Goal: Ask a question: Seek information or help from site administrators or community

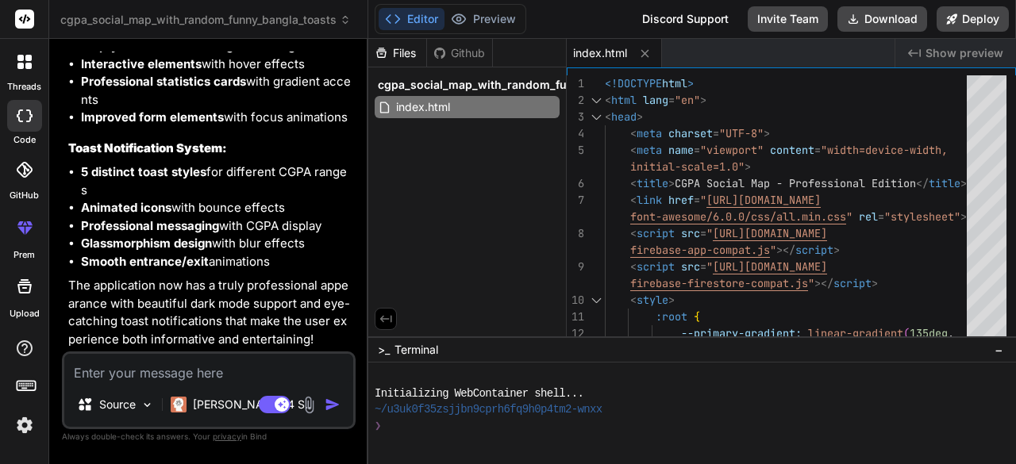
scroll to position [114583, 0]
click at [89, 375] on textarea at bounding box center [208, 368] width 289 height 29
type textarea "f"
type textarea "x"
type textarea "fi"
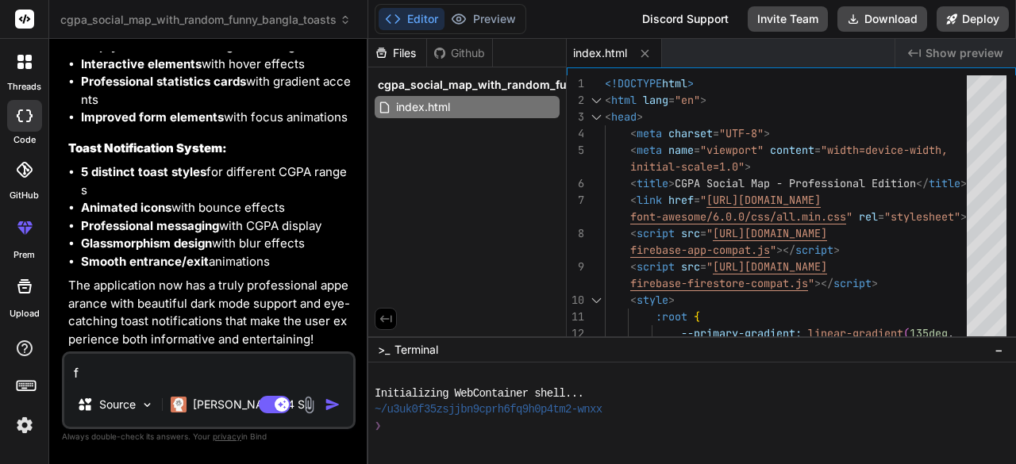
type textarea "x"
type textarea "fil"
type textarea "x"
type textarea "filt"
type textarea "x"
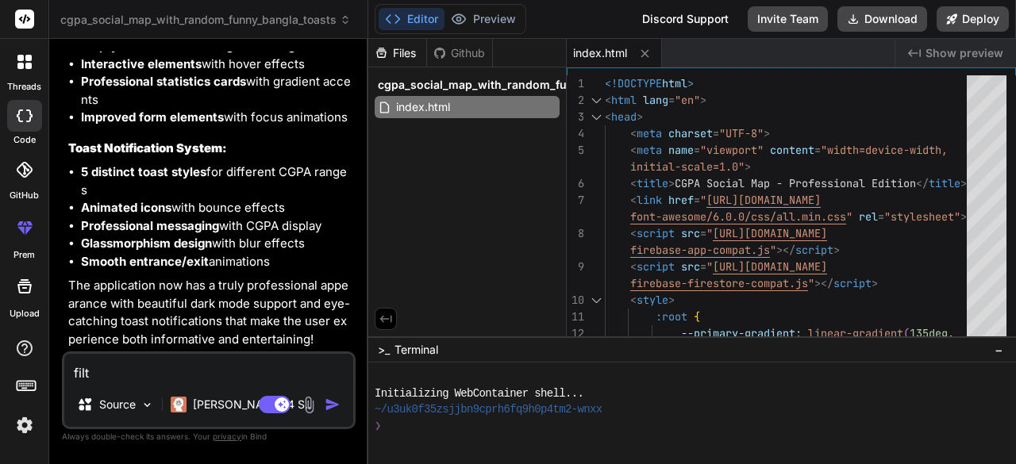
type textarea "filte"
type textarea "x"
type textarea "filter"
type textarea "x"
type textarea "filter"
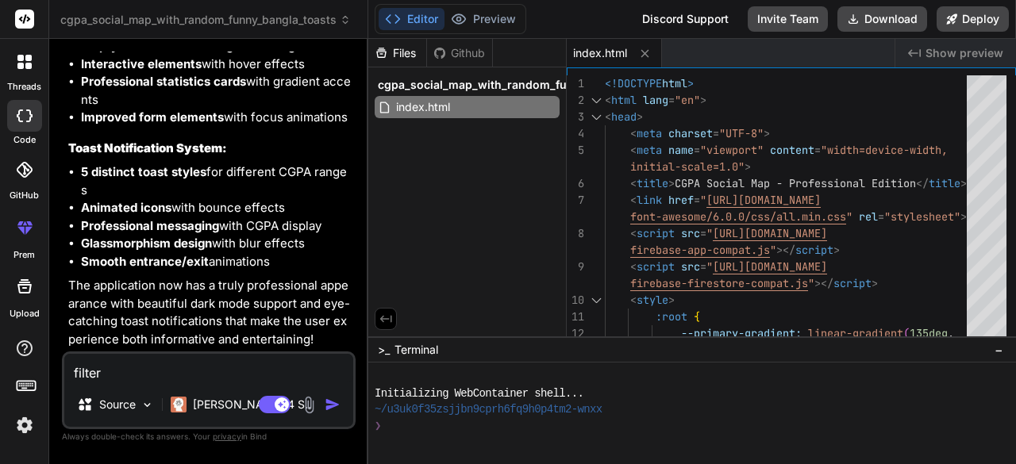
type textarea "x"
type textarea "filter o"
type textarea "x"
type textarea "filter op"
type textarea "x"
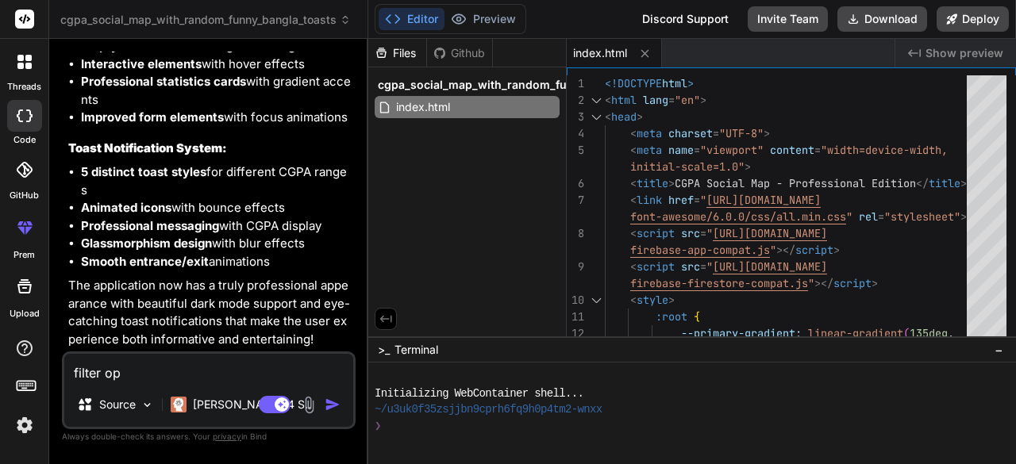
type textarea "filter opt"
type textarea "x"
type textarea "filter opti"
type textarea "x"
type textarea "filter optio"
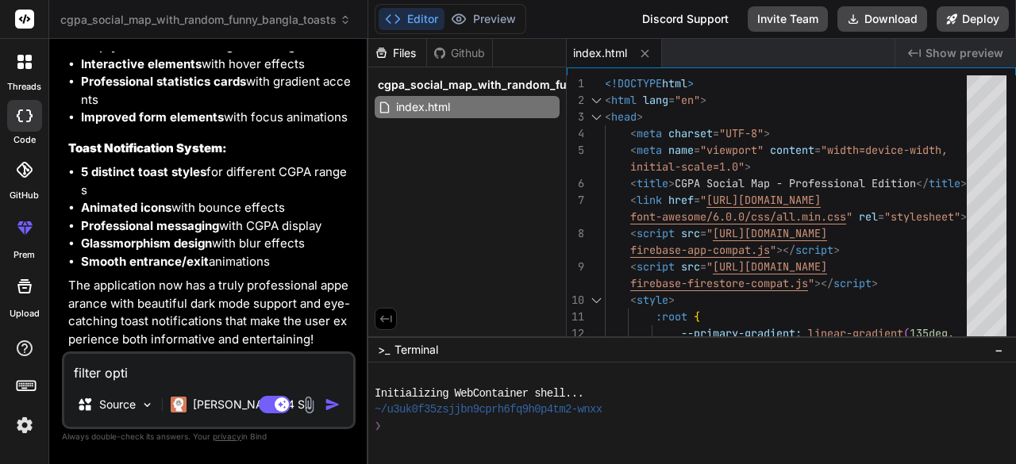
type textarea "x"
type textarea "filter option"
type textarea "x"
type textarea "filter option"
type textarea "x"
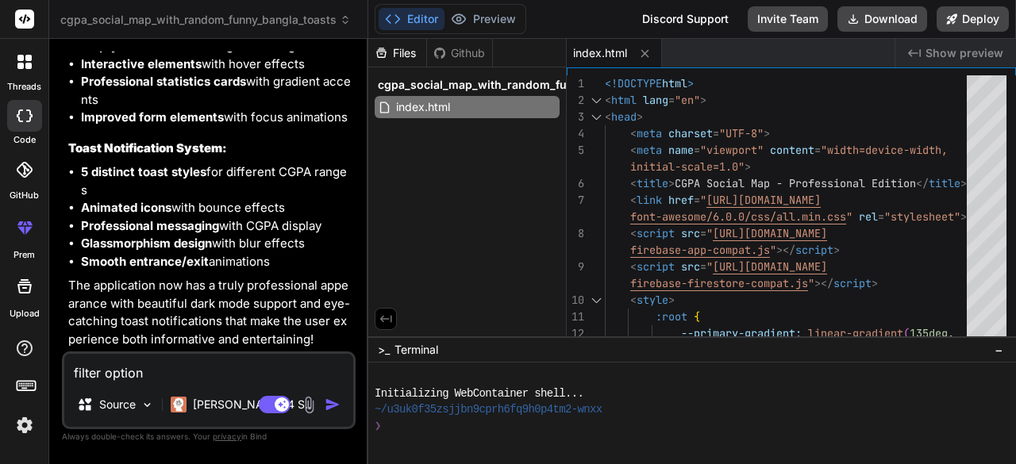
type textarea "filter option e"
type textarea "x"
type textarea "filter option er"
type textarea "x"
type textarea "filter option er"
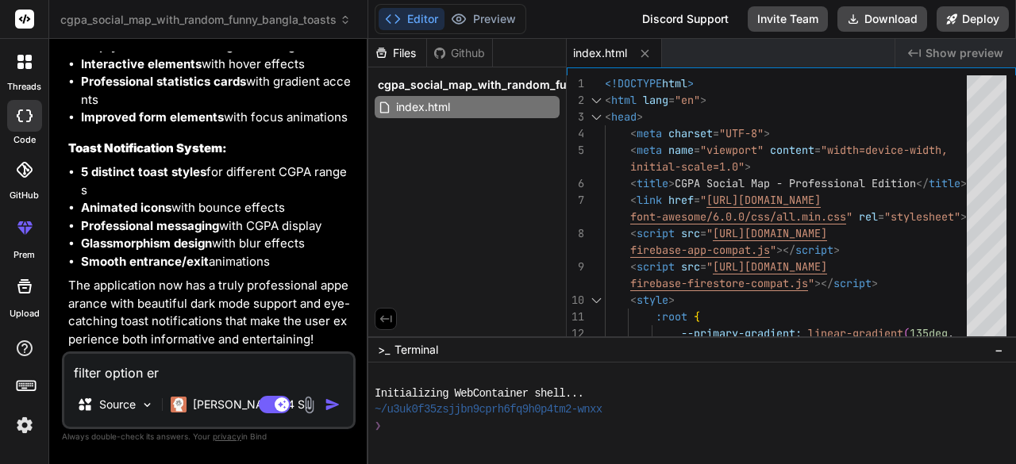
type textarea "x"
type textarea "filter option er b"
type textarea "x"
type textarea "filter option er bu"
type textarea "x"
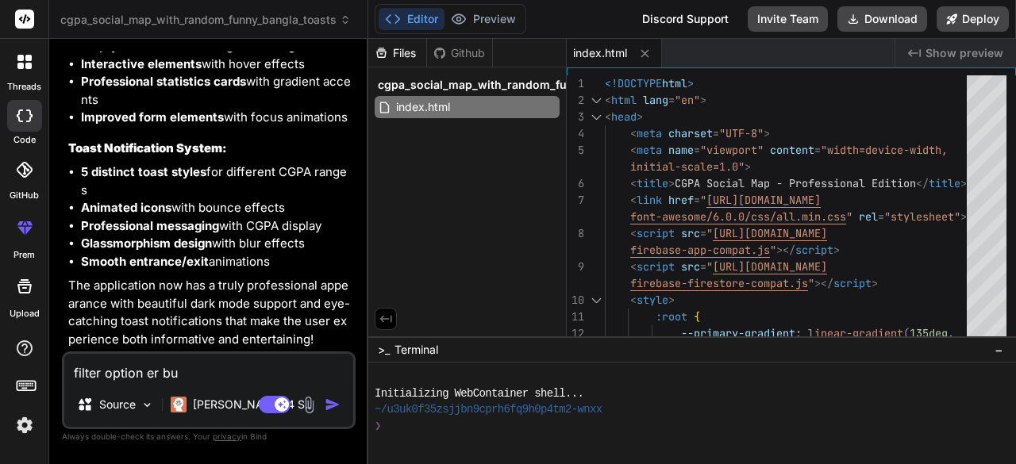
type textarea "filter option er but"
type textarea "x"
type textarea "filter option er butt"
type textarea "x"
type textarea "filter option er butto"
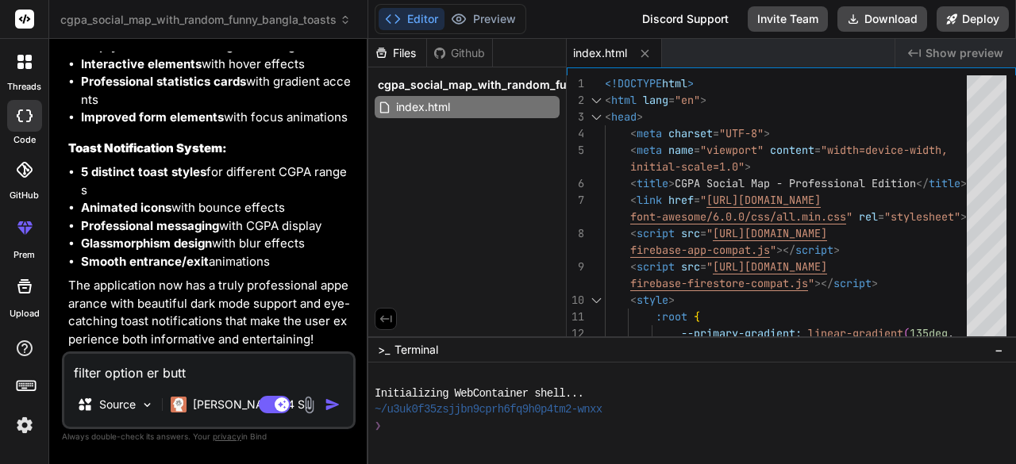
type textarea "x"
type textarea "filter option er button"
type textarea "x"
type textarea "filter option er button"
type textarea "x"
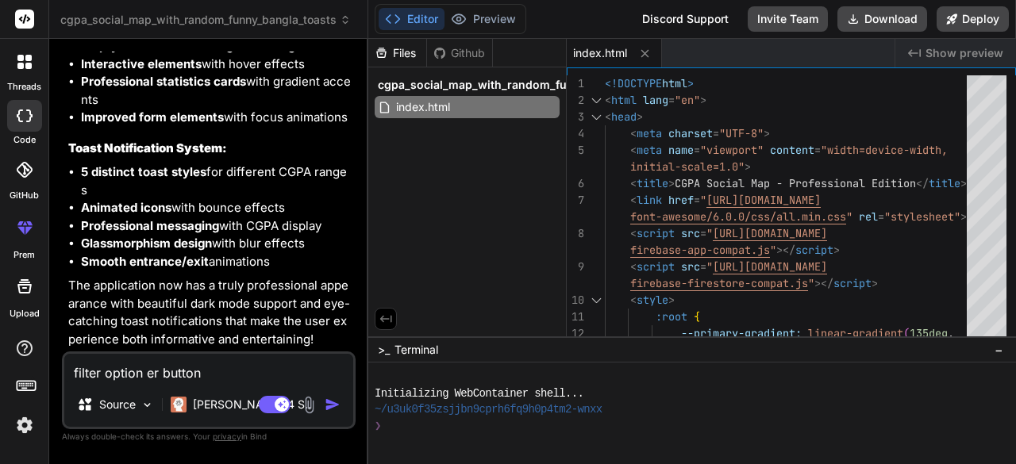
type textarea "filter option er button g"
type textarea "x"
type textarea "filter option er button gu"
type textarea "x"
type textarea "filter option er button gul"
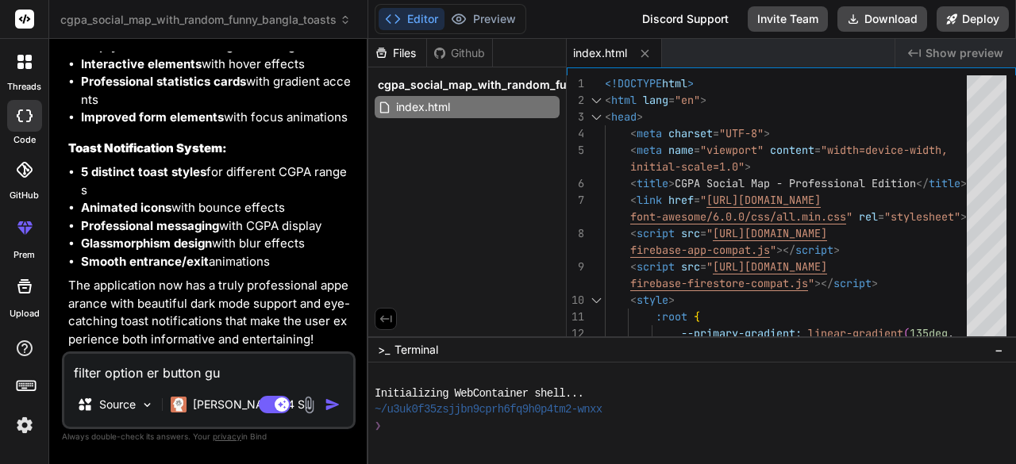
type textarea "x"
type textarea "filter option er button gula"
type textarea "x"
type textarea "filter option er button gula"
type textarea "x"
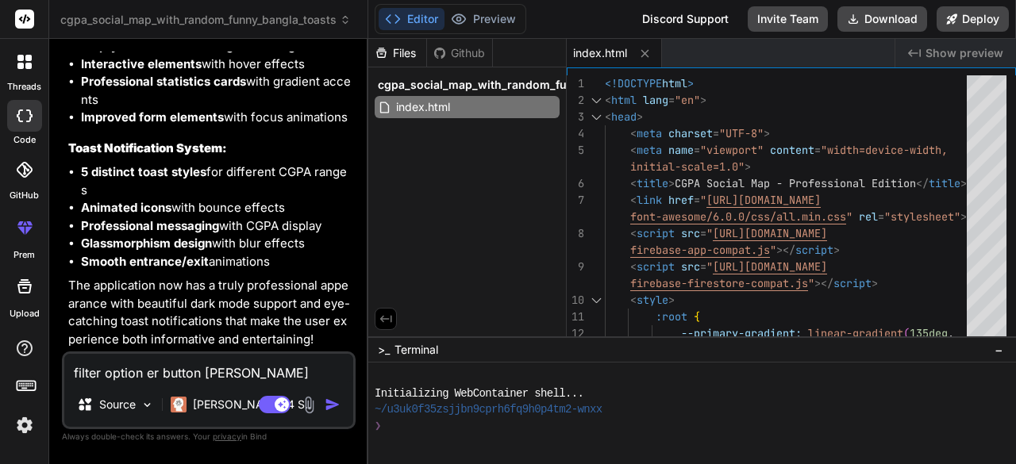
type textarea "filter option er button gula s"
type textarea "x"
type textarea "filter option er button gula sm"
type textarea "x"
type textarea "filter option er button gula smm"
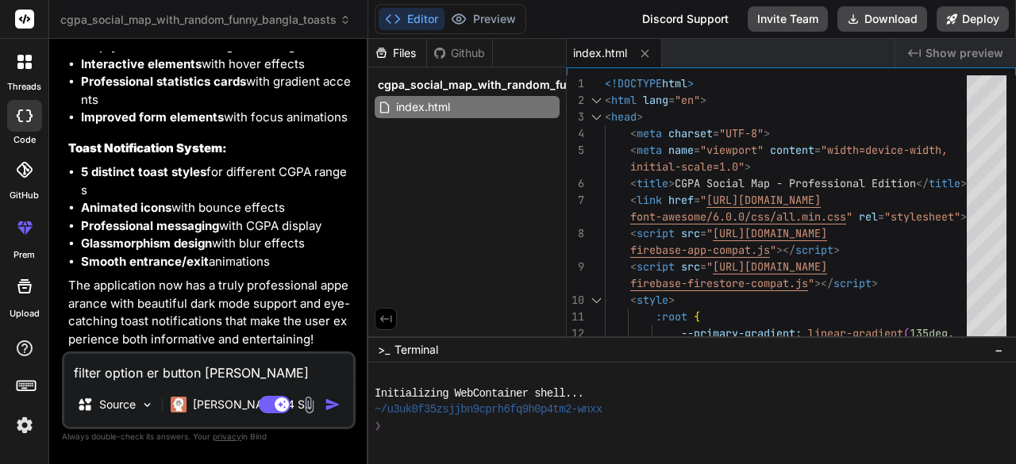
type textarea "x"
type textarea "filter option er button gula sm"
type textarea "x"
type textarea "filter option er button gula smo"
type textarea "x"
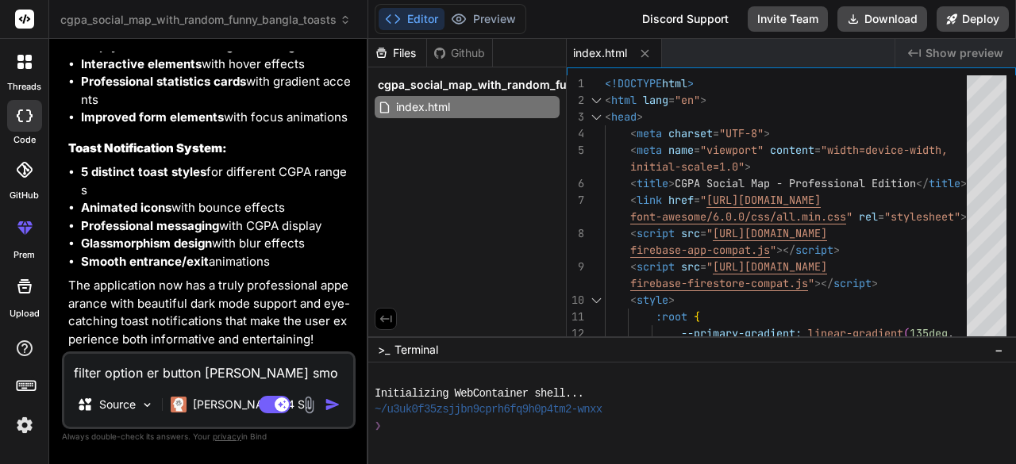
type textarea "filter option er button gula smot"
type textarea "x"
type textarea "filter option er button gula smoth"
type textarea "x"
type textarea "filter option er button gula smothl"
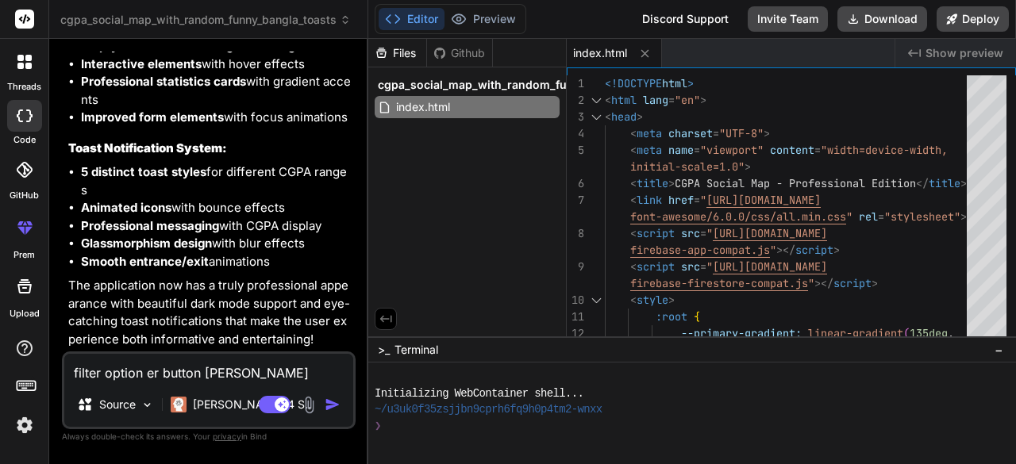
type textarea "x"
type textarea "filter option er button gula smothly"
type textarea "x"
type textarea "filter option er button gula smothly"
type textarea "x"
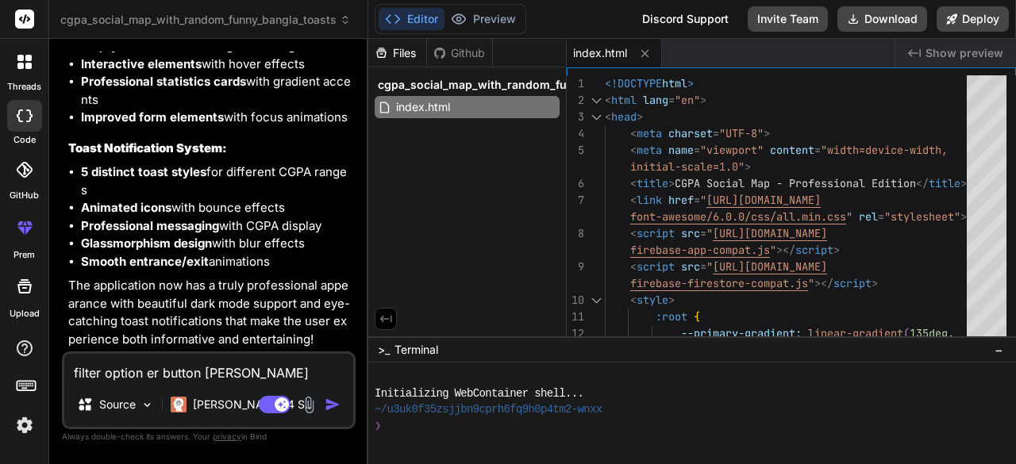
type textarea "filter option er button gula smothly k"
type textarea "x"
type textarea "filter option er button gula smothly ka"
type textarea "x"
type textarea "filter option er button gula smothly kaj"
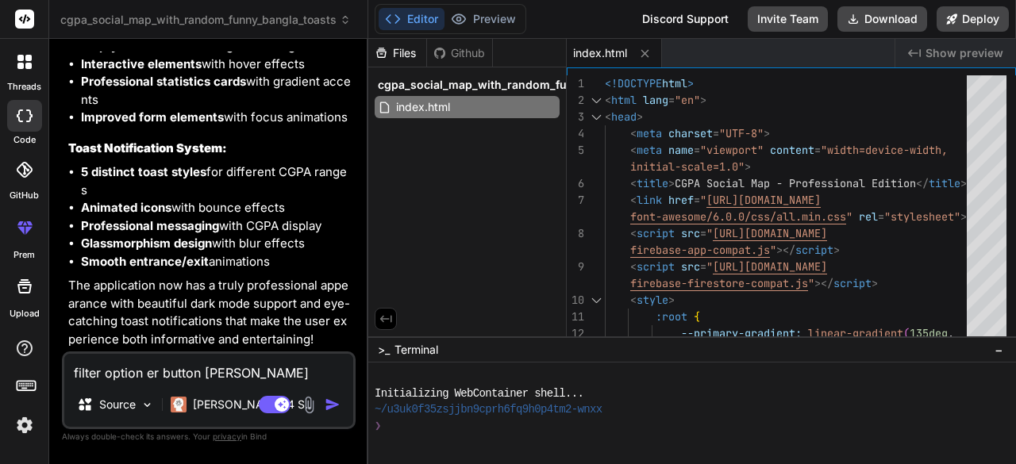
type textarea "x"
type textarea "filter option er button gula smothly kaj"
type textarea "x"
type textarea "filter option er button gula smothly kaj k"
type textarea "x"
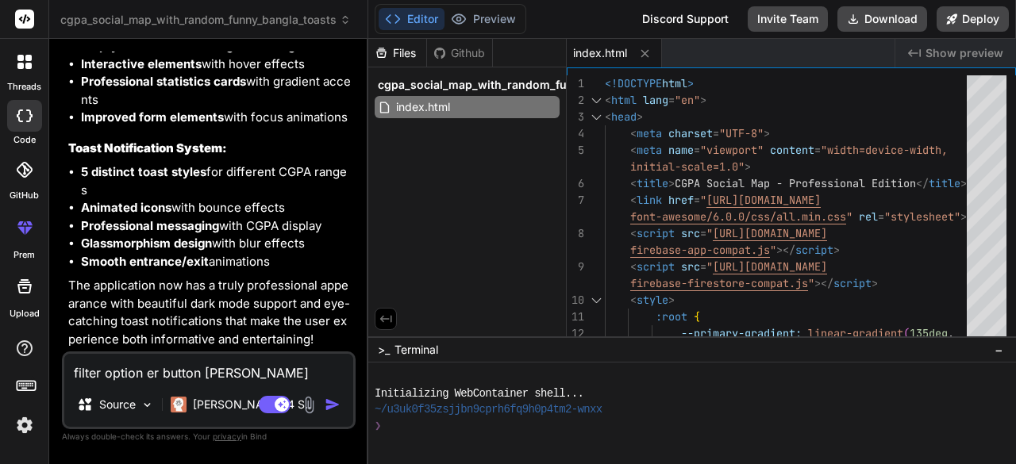
type textarea "filter option er button gula smothly kaj ko"
type textarea "x"
type textarea "filter option er button gula smothly kaj kor"
type textarea "x"
type textarea "filter option er button gula smothly kaj kort"
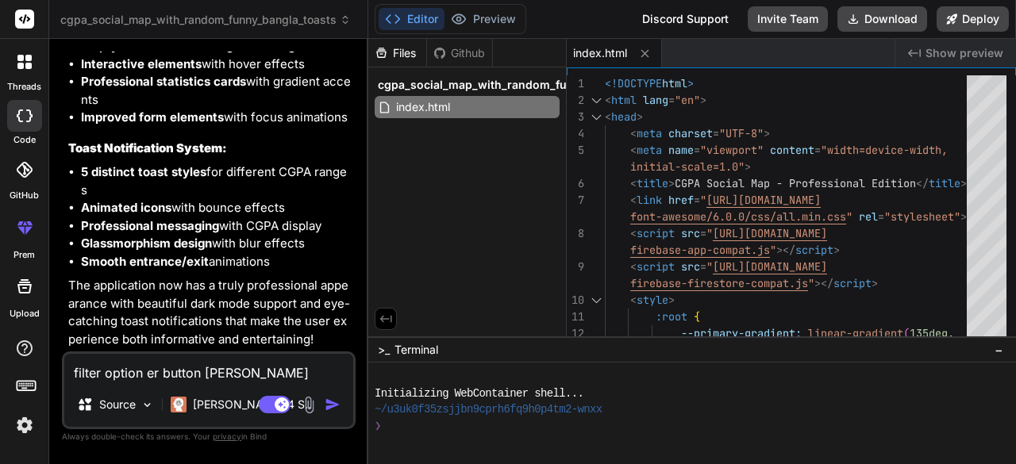
type textarea "x"
type textarea "filter option er button gula smothly kaj korti"
type textarea "x"
type textarea "filter option er button gula smothly kaj kortic"
type textarea "x"
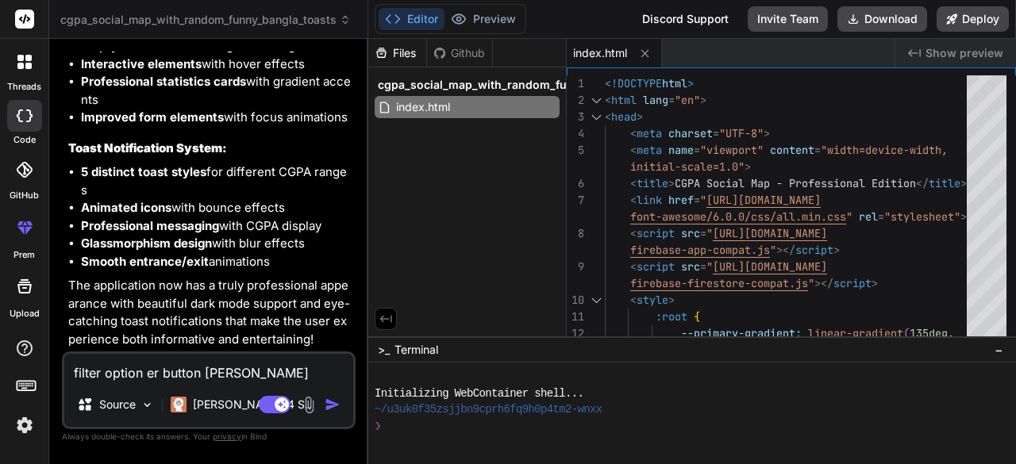
type textarea "filter option er button gula smothly kaj kortich"
type textarea "x"
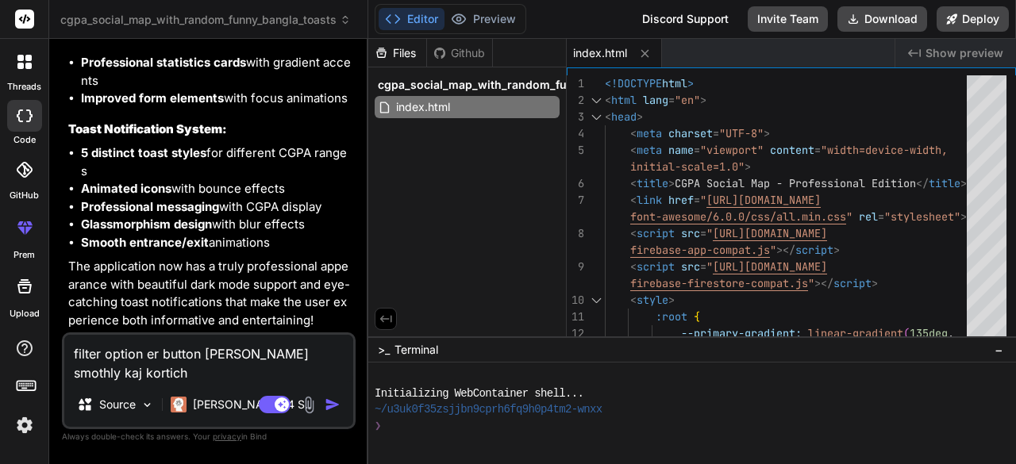
type textarea "filter option er button gula smothly kaj kortiche"
type textarea "x"
type textarea "filter option er button gula smothly kaj kortiche"
type textarea "x"
type textarea "filter option er button gula smothly kaj kortiche n"
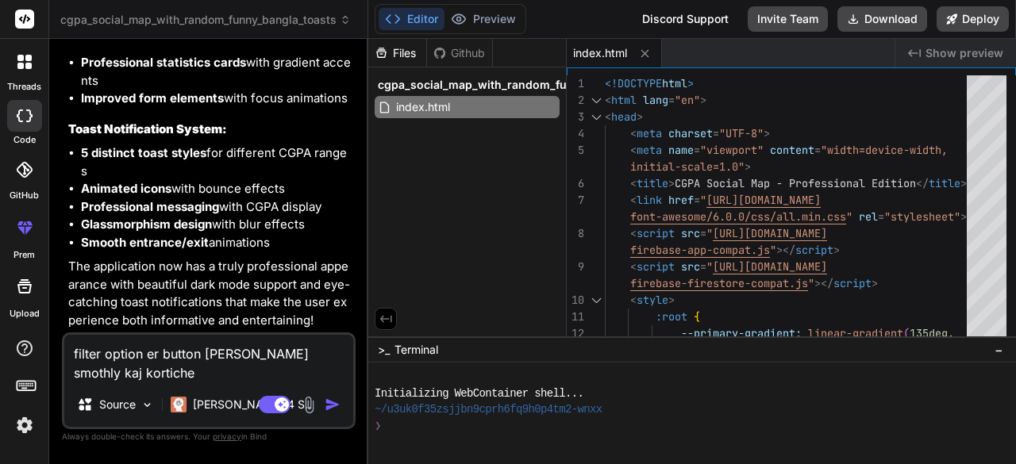
type textarea "x"
type textarea "filter option er button gula smothly kaj kortiche nh"
type textarea "x"
type textarea "filter option er button gula smothly kaj kortiche nh,"
type textarea "x"
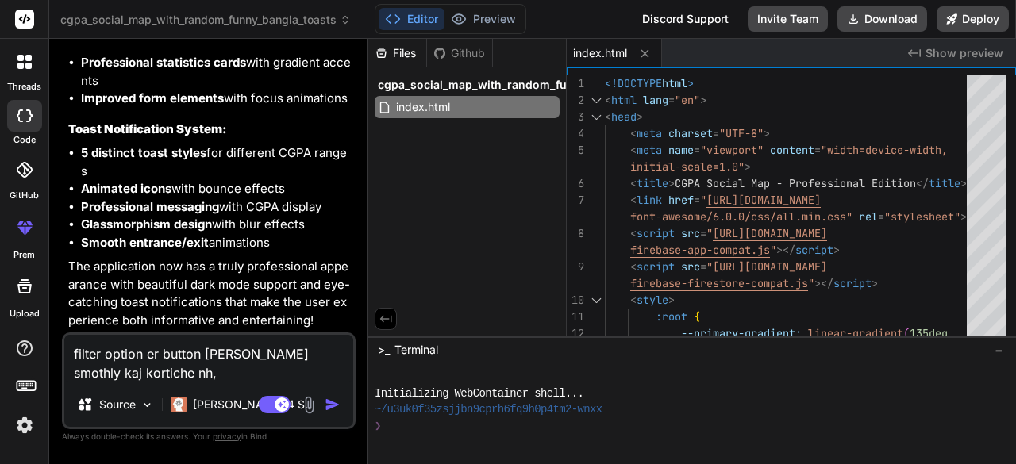
type textarea "filter option er button gula smothly kaj kortiche nh,"
type textarea "x"
type textarea "filter option er button gula smothly kaj kortiche nh, a"
type textarea "x"
type textarea "filter option er button gula smothly kaj kortiche nh, at"
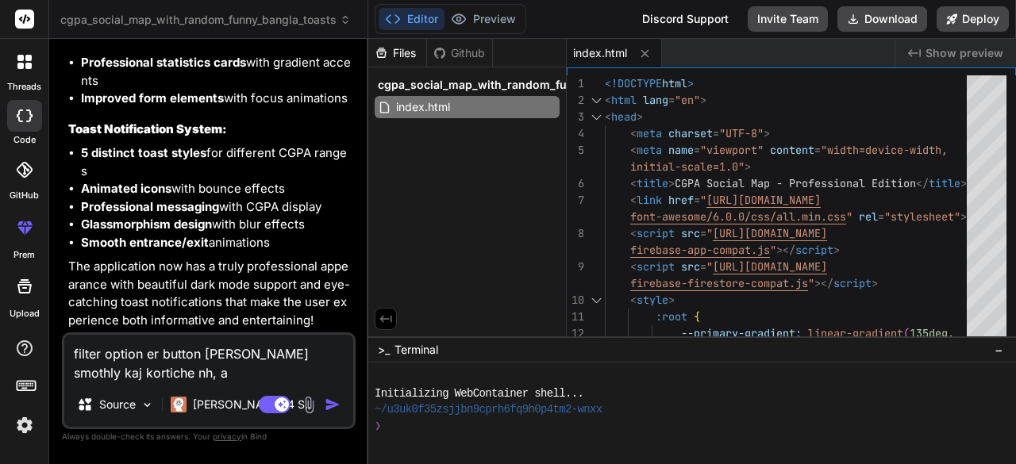
type textarea "x"
type textarea "filter option er button gula smothly kaj kortiche nh, ata"
type textarea "x"
type textarea "filter option er button gula smothly kaj kortiche nh, ata"
type textarea "x"
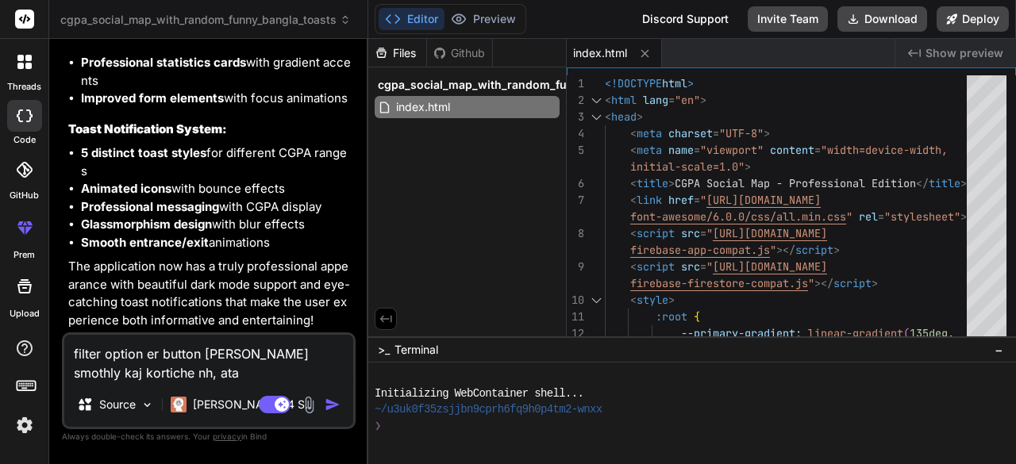
type textarea "filter option er button gula smothly kaj kortiche nh, ata s"
type textarea "x"
type textarea "filter option er button gula smothly kaj kortiche nh, ata so"
type textarea "x"
type textarea "filter option er button gula smothly kaj kortiche nh, ata sol"
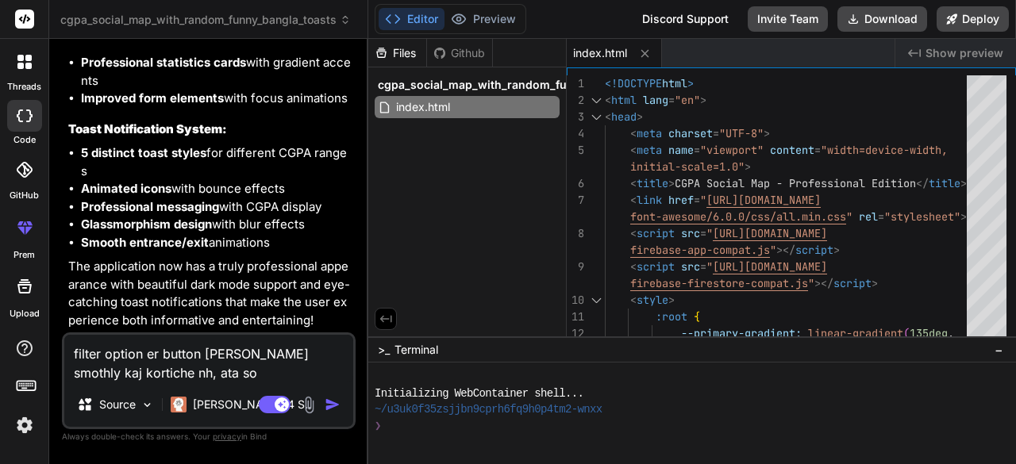
type textarea "x"
type textarea "filter option er button gula smothly kaj kortiche nh, ata solv"
type textarea "x"
type textarea "filter option er button gula smothly kaj kortiche nh, ata solve"
type textarea "x"
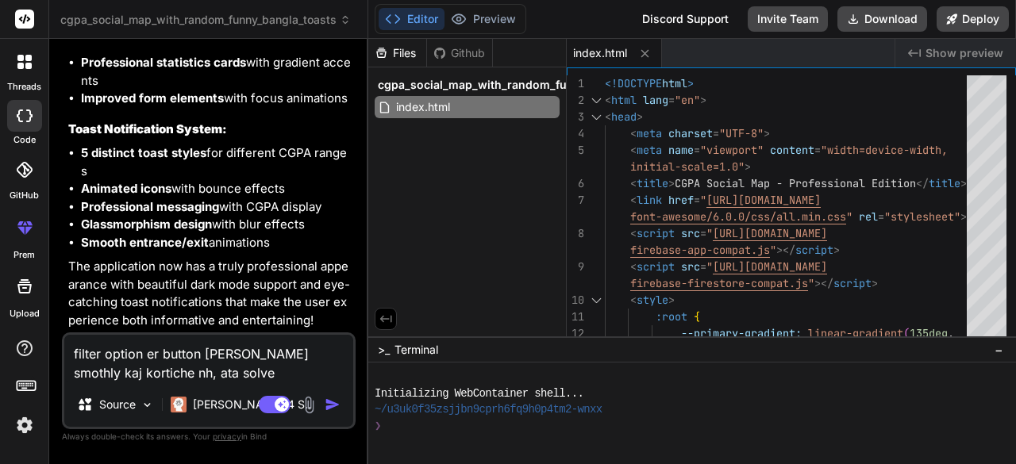
type textarea "filter option er button gula smothly kaj kortiche nh, ata solve"
type textarea "x"
type textarea "filter option er button gula smothly kaj kortiche nh, ata solve k"
type textarea "x"
type textarea "filter option er button gula smothly kaj kortiche nh, ata solve ko"
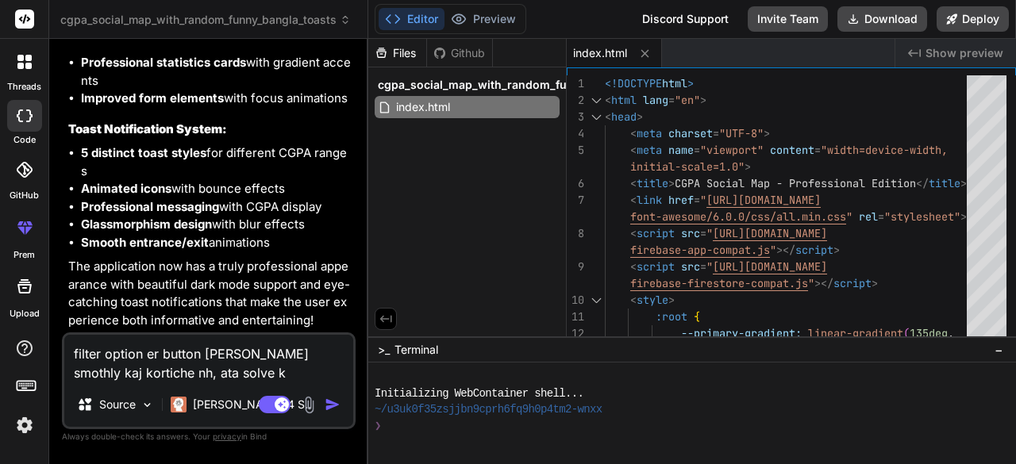
type textarea "x"
type textarea "filter option er button gula smothly kaj kortiche nh, ata solve kor"
type textarea "x"
type textarea "filter option er button [PERSON_NAME] smothly kaj kortiche nh, ata solve koro"
type textarea "x"
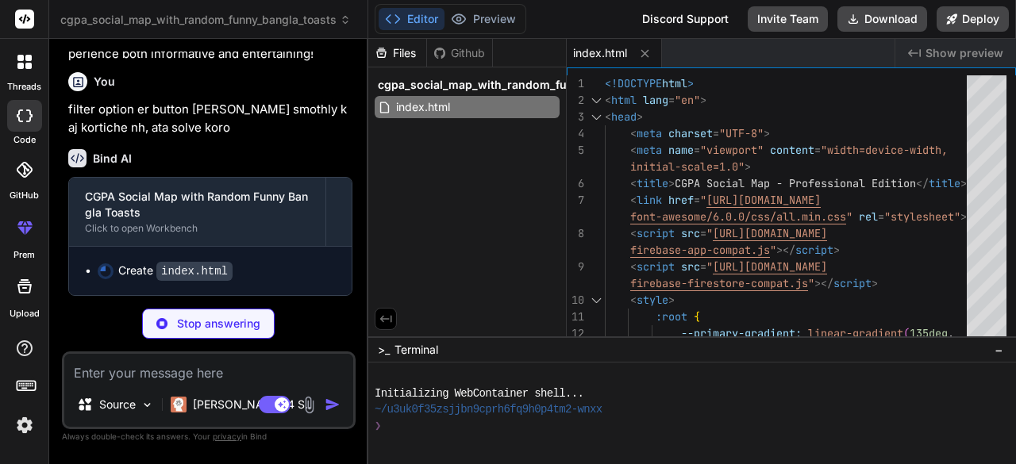
scroll to position [114868, 0]
type textarea "x"
type textarea "document.addEventListener('DOMContentLoaded', function() { initializeTheme(); l…"
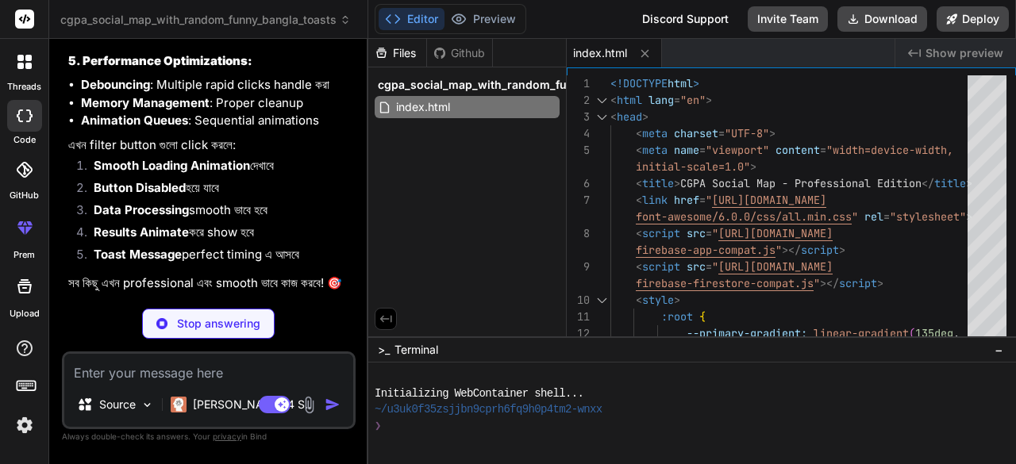
type textarea "x"
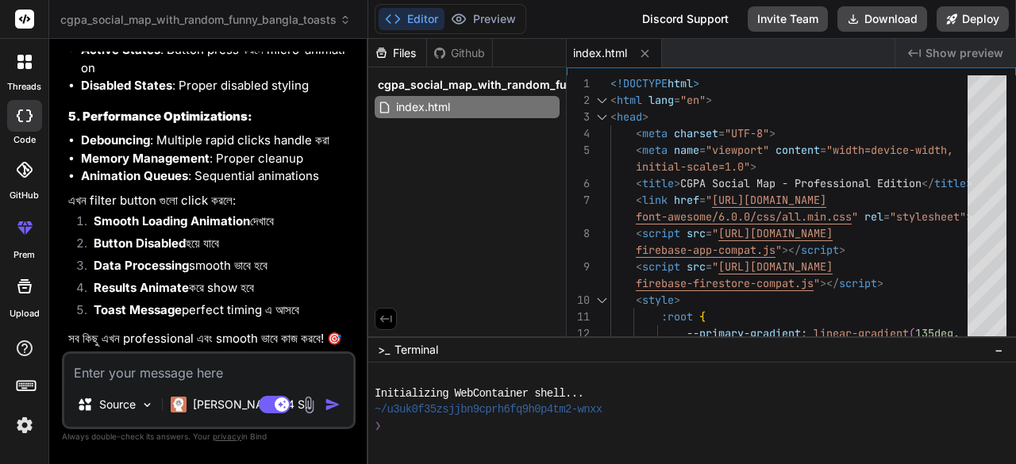
scroll to position [115107, 0]
click at [858, 25] on icon at bounding box center [853, 19] width 13 height 13
drag, startPoint x: 282, startPoint y: 409, endPoint x: 229, endPoint y: 266, distance: 153.4
click at [229, 266] on div "You Bind AI I see you've provided a comprehensive HTML/CSS/JavaScript student p…" at bounding box center [209, 258] width 294 height 412
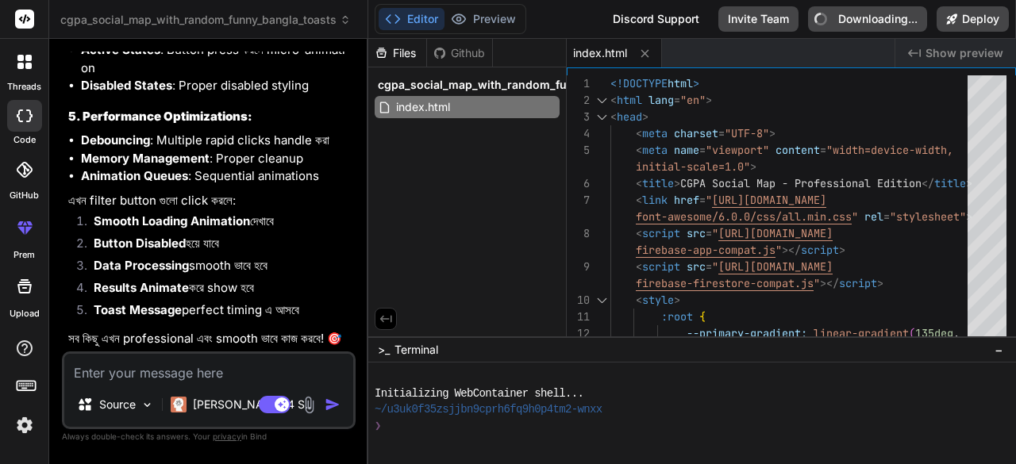
click at [167, 371] on textarea at bounding box center [208, 368] width 289 height 29
type textarea "a"
type textarea "x"
type textarea "ap"
type textarea "x"
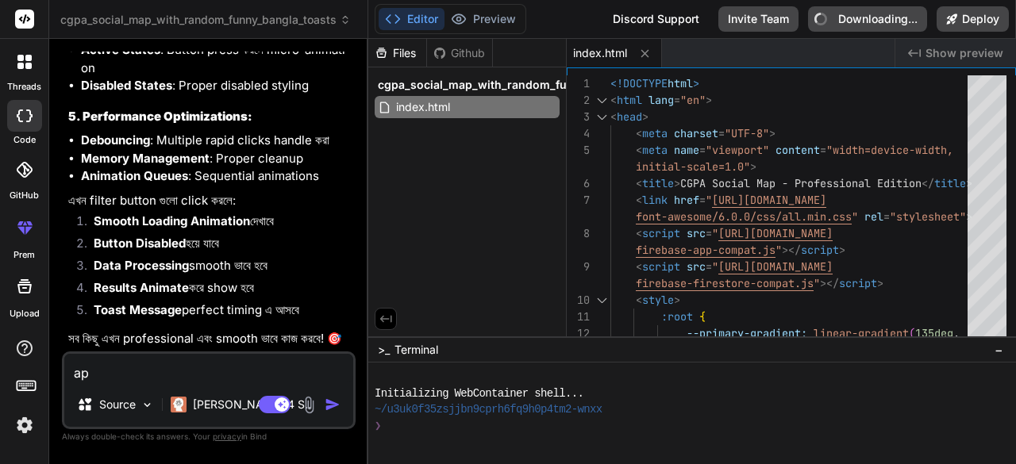
type textarea "app"
type textarea "x"
type textarea "appl"
type textarea "x"
type textarea "apply"
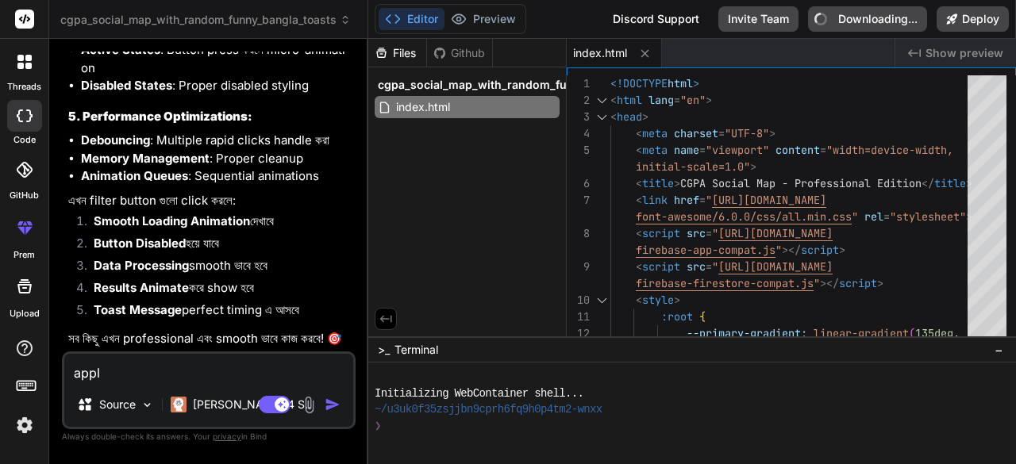
type textarea "x"
type textarea "apply"
type textarea "x"
type textarea "apply f"
type textarea "x"
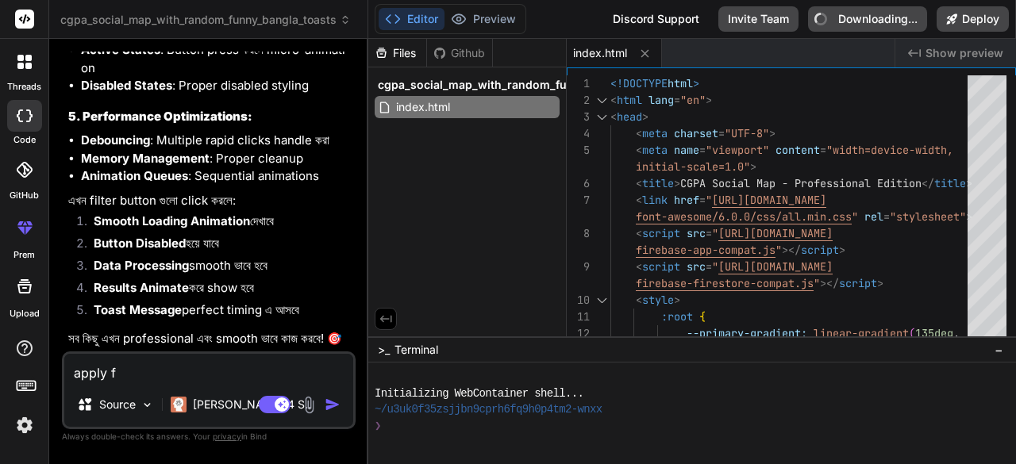
type textarea "apply fi"
type textarea "x"
type textarea "apply fil"
type textarea "x"
type textarea "apply filt"
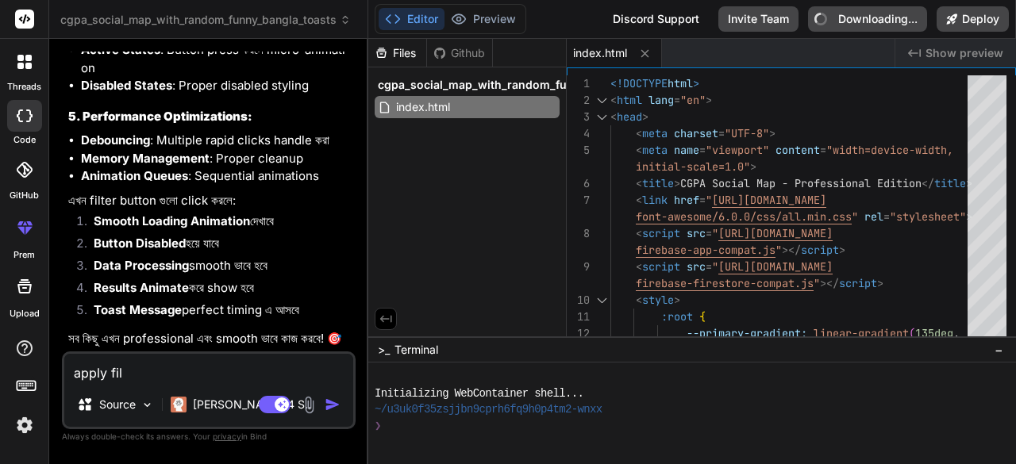
type textarea "x"
type textarea "apply filte"
type textarea "x"
type textarea "apply filter"
type textarea "x"
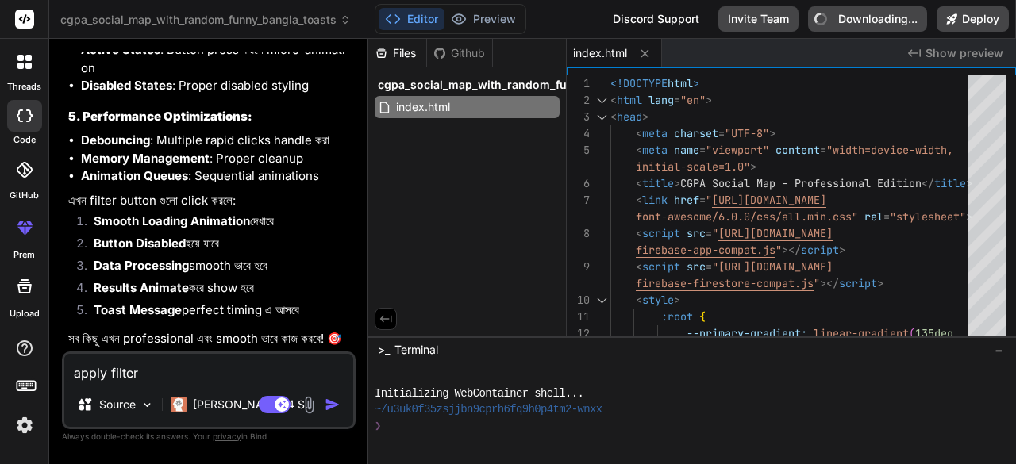
type textarea "apply filter,"
type textarea "x"
type textarea "apply filter,"
type textarea "x"
type textarea "apply filter, c"
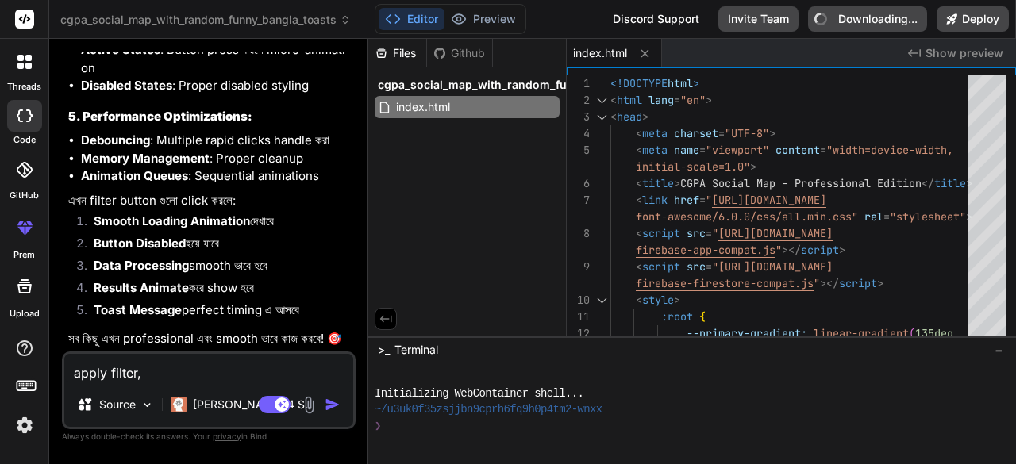
type textarea "x"
type textarea "apply filter, cl"
type textarea "x"
type textarea "apply filter, cle"
type textarea "x"
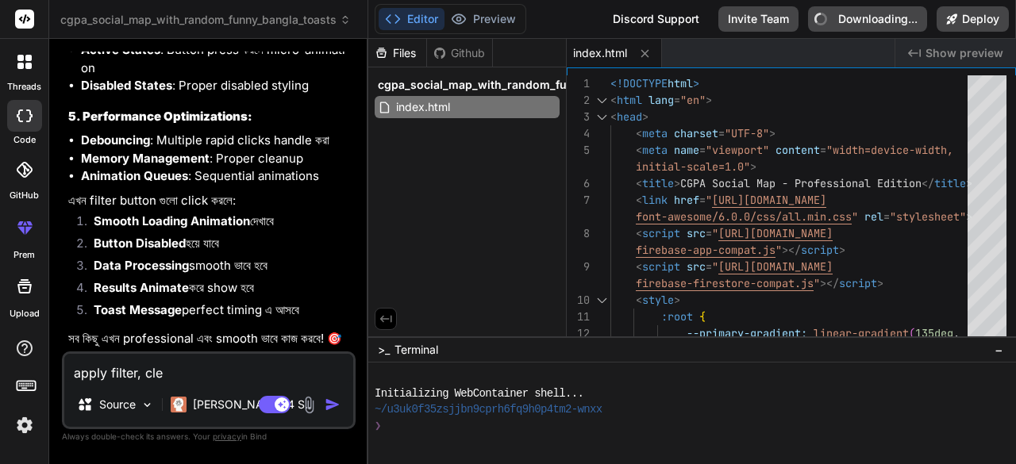
type textarea "apply filter, clea"
type textarea "x"
type textarea "apply filter, clear"
type textarea "x"
type textarea "apply filter, clear"
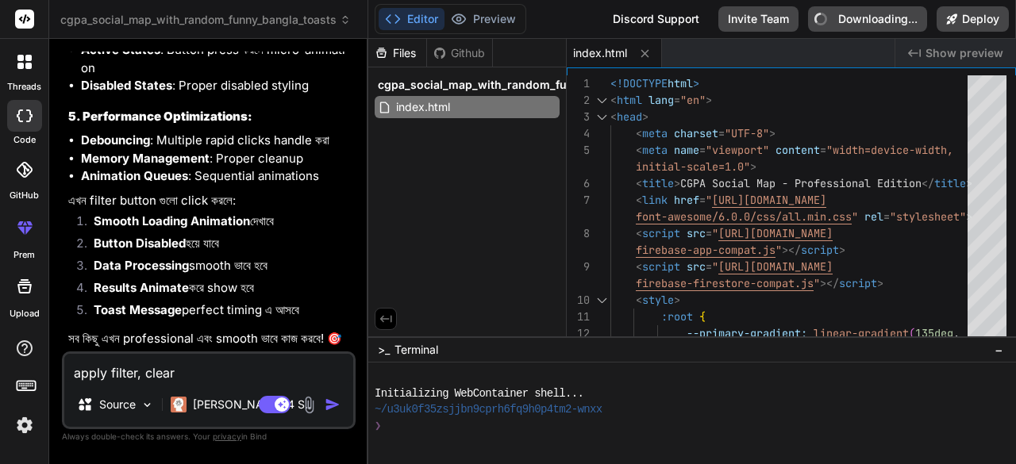
type textarea "x"
type textarea "apply filter, clear a"
type textarea "x"
type textarea "apply filter, clear al"
type textarea "x"
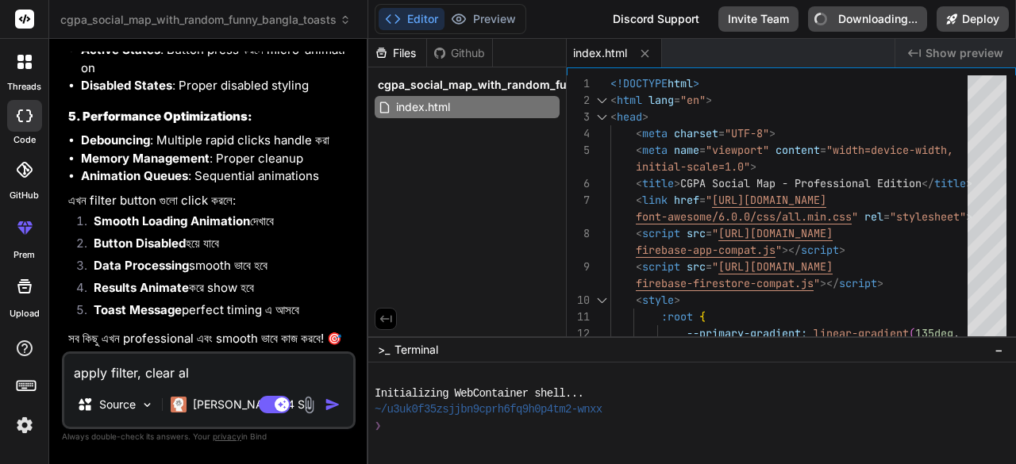
type textarea "apply filter, clear all"
type textarea "x"
type textarea "apply filter, clear all"
type textarea "x"
type textarea "apply filter, clear all b"
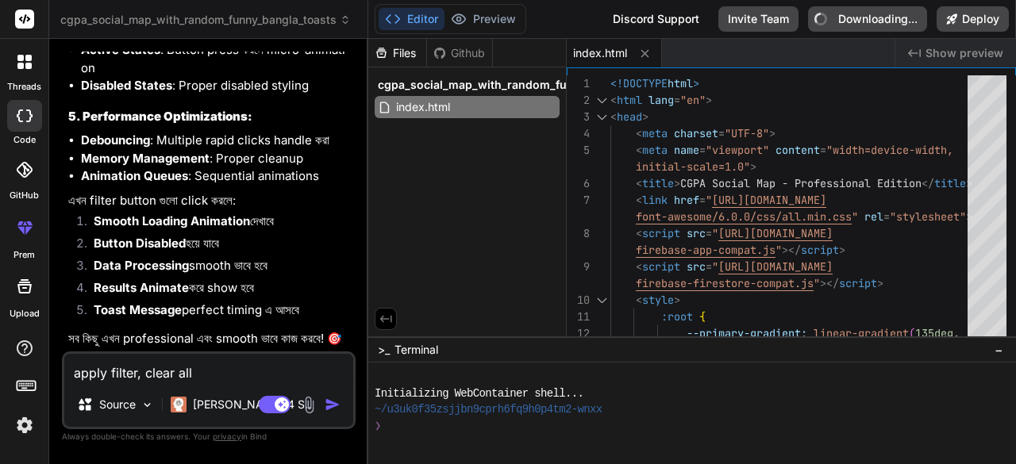
type textarea "x"
type textarea "apply filter, clear all bu"
type textarea "x"
type textarea "apply filter, clear all but"
type textarea "x"
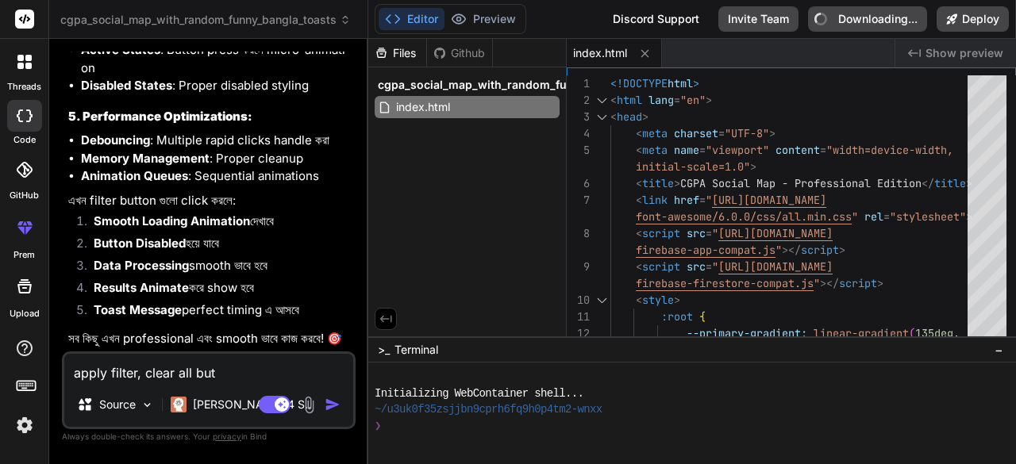
type textarea "apply filter, clear all butt"
type textarea "x"
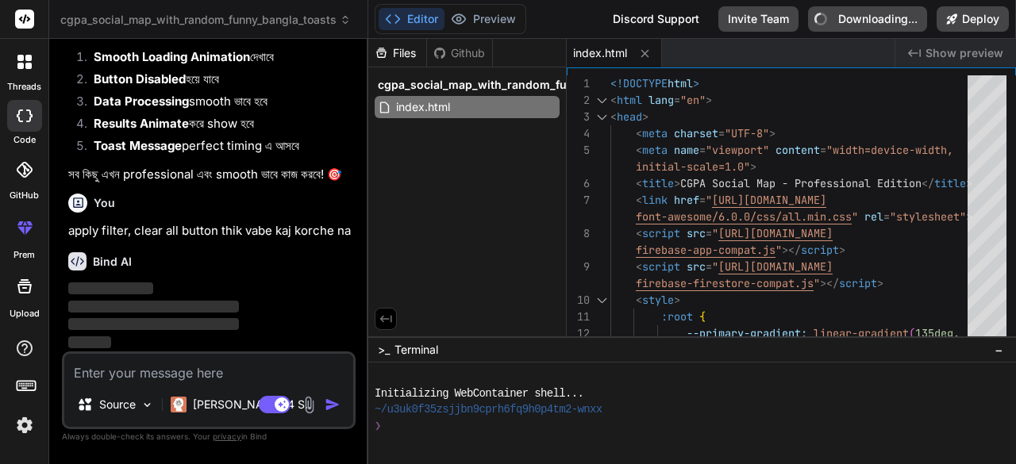
scroll to position [114955, 0]
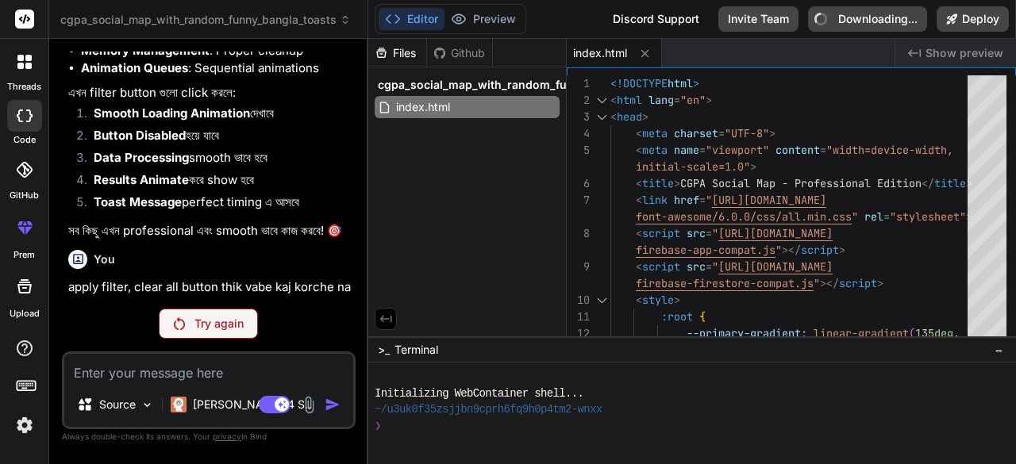
click at [179, 330] on img at bounding box center [179, 323] width 11 height 13
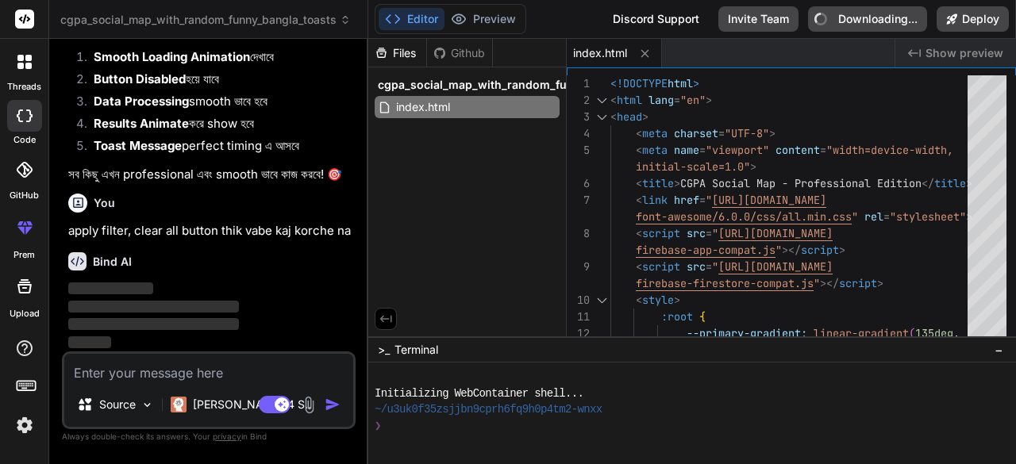
scroll to position [115950, 0]
click at [179, 330] on span "‌" at bounding box center [153, 324] width 171 height 12
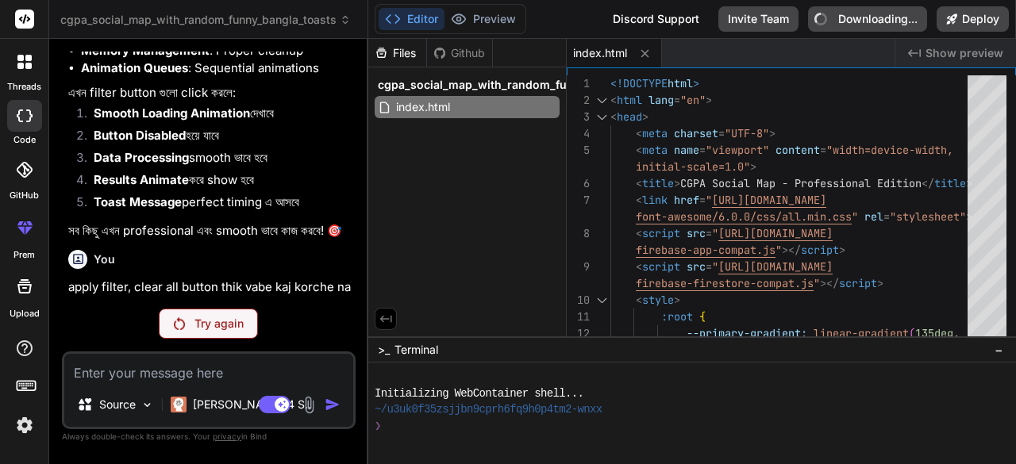
scroll to position [114955, 0]
click at [179, 326] on img at bounding box center [179, 323] width 11 height 13
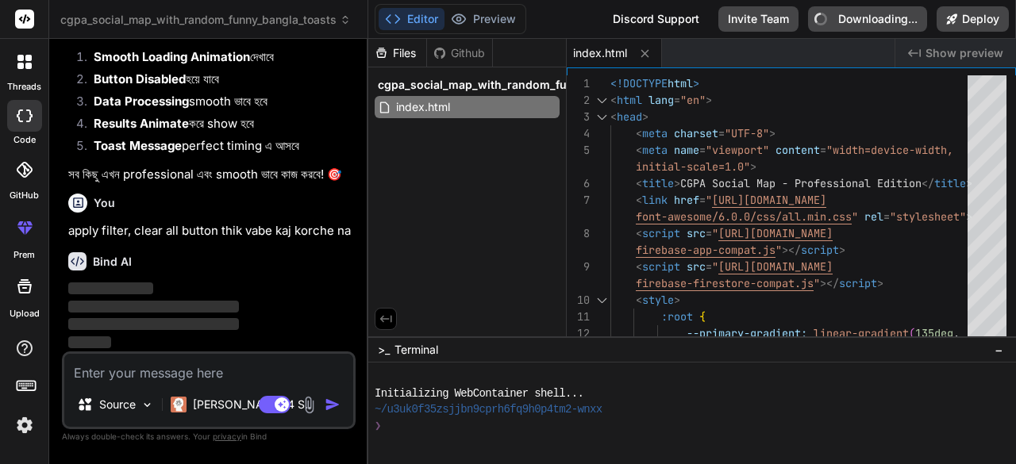
scroll to position [115869, 0]
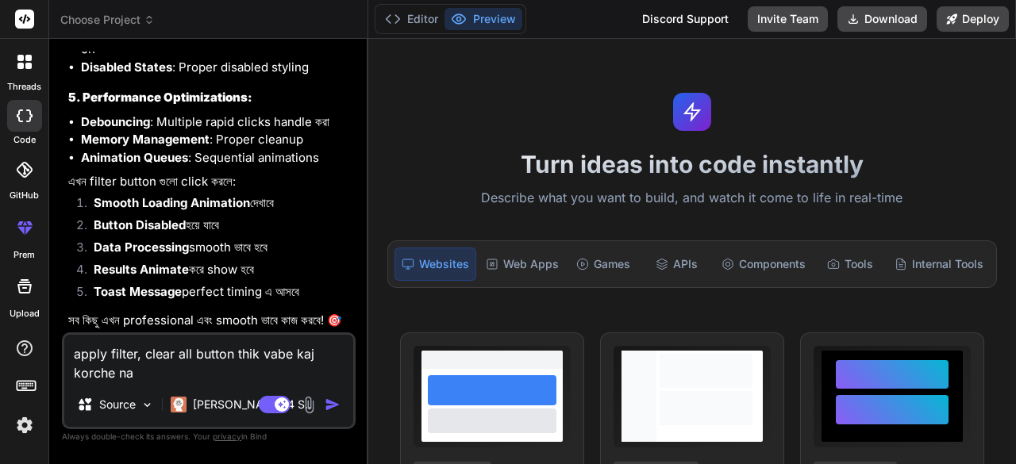
scroll to position [115494, 0]
click at [328, 404] on img "button" at bounding box center [333, 405] width 16 height 16
type textarea "x"
